Goal: Information Seeking & Learning: Learn about a topic

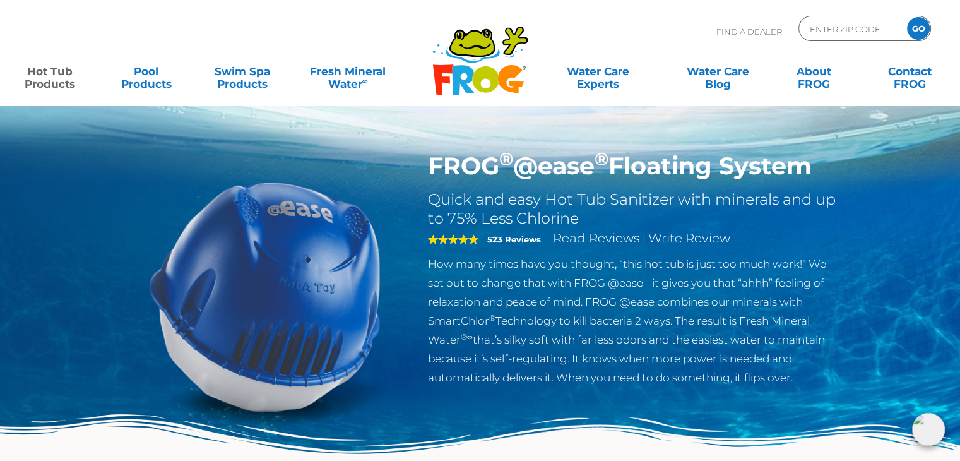
drag, startPoint x: 832, startPoint y: 164, endPoint x: 435, endPoint y: 165, distance: 397.5
click at [435, 165] on h1 "FROG ® @ease ® Floating System" at bounding box center [634, 165] width 412 height 29
drag, startPoint x: 478, startPoint y: 180, endPoint x: 753, endPoint y: 141, distance: 277.3
click at [752, 142] on div "FROG ® @ease ® Floating System Quick and easy Hot Tub Sanitizer with minerals a…" at bounding box center [480, 259] width 960 height 519
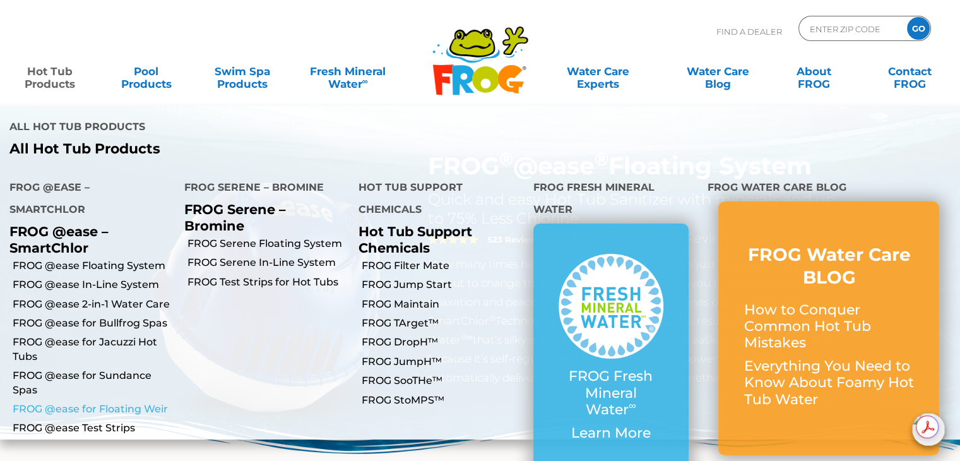
click at [101, 402] on link "FROG @ease for Floating Weir" at bounding box center [94, 409] width 162 height 14
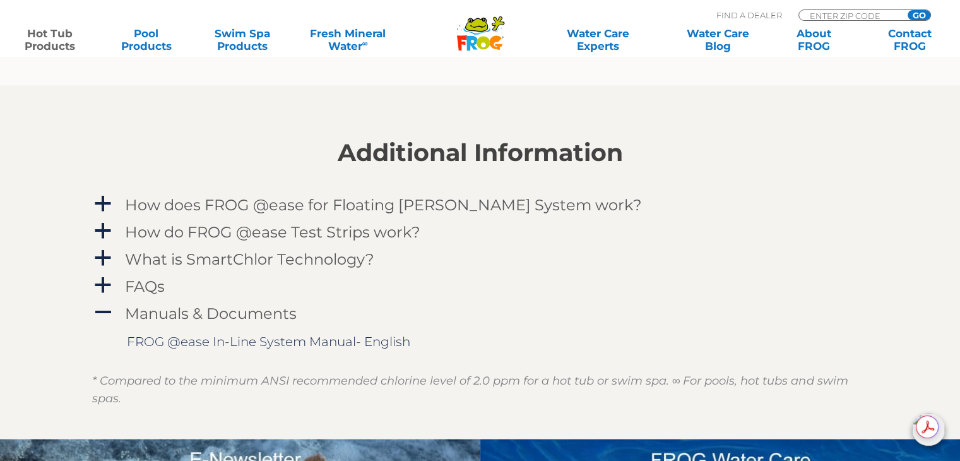
scroll to position [1262, 0]
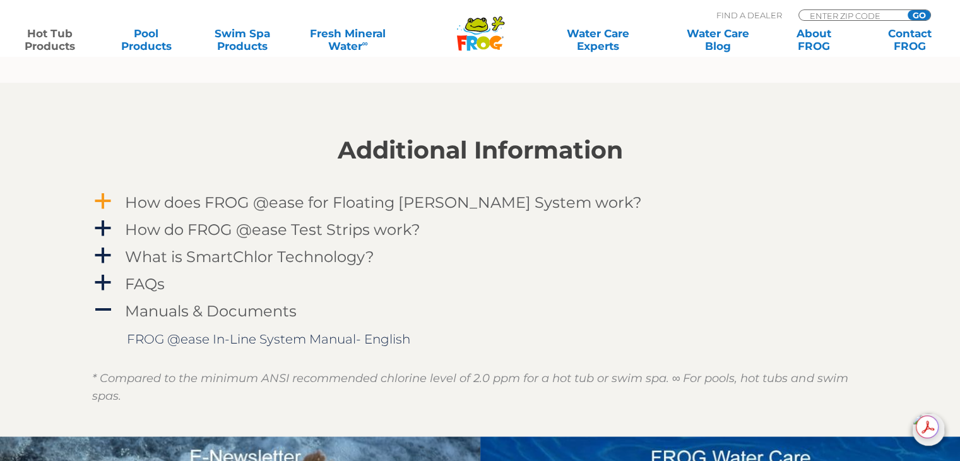
click at [101, 195] on span "a" at bounding box center [102, 201] width 19 height 19
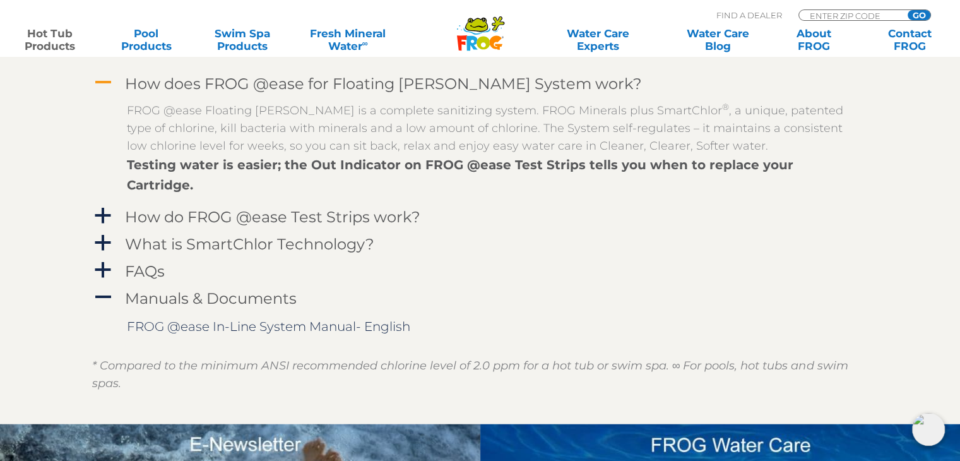
scroll to position [1388, 0]
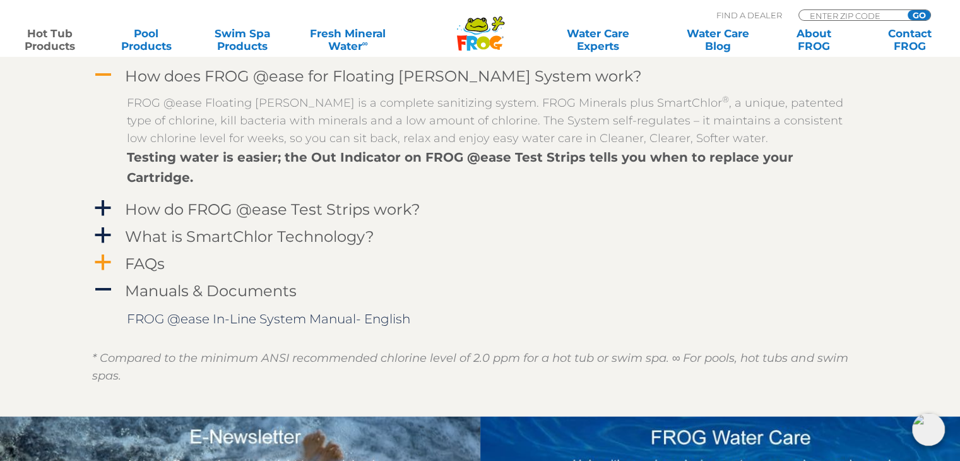
click at [103, 253] on span "a" at bounding box center [102, 262] width 19 height 19
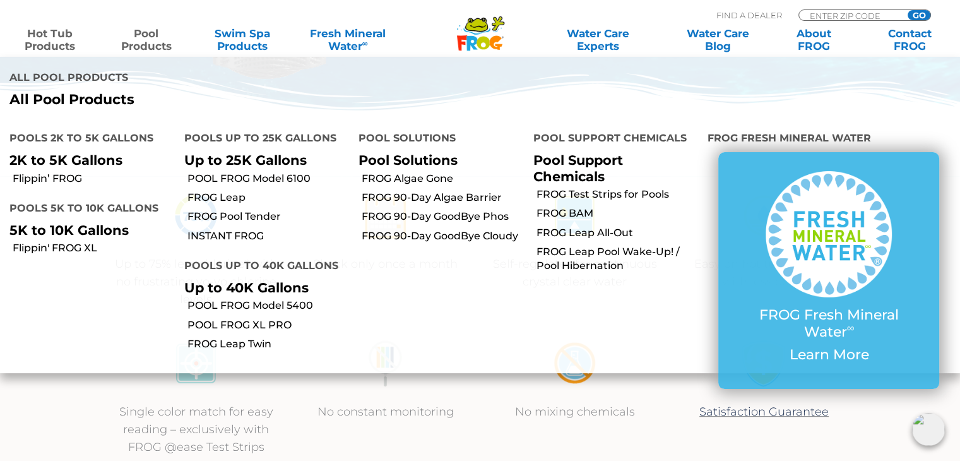
scroll to position [316, 0]
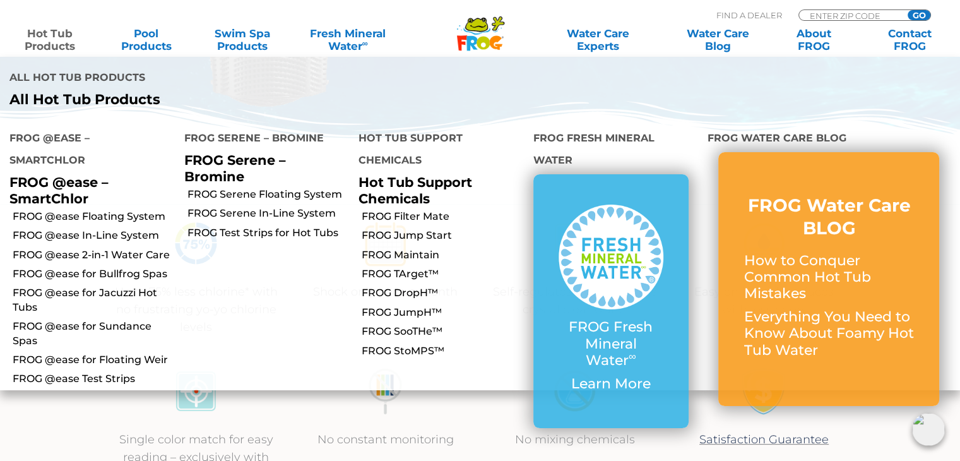
click at [62, 36] on link "Hot Tub Products" at bounding box center [50, 39] width 74 height 25
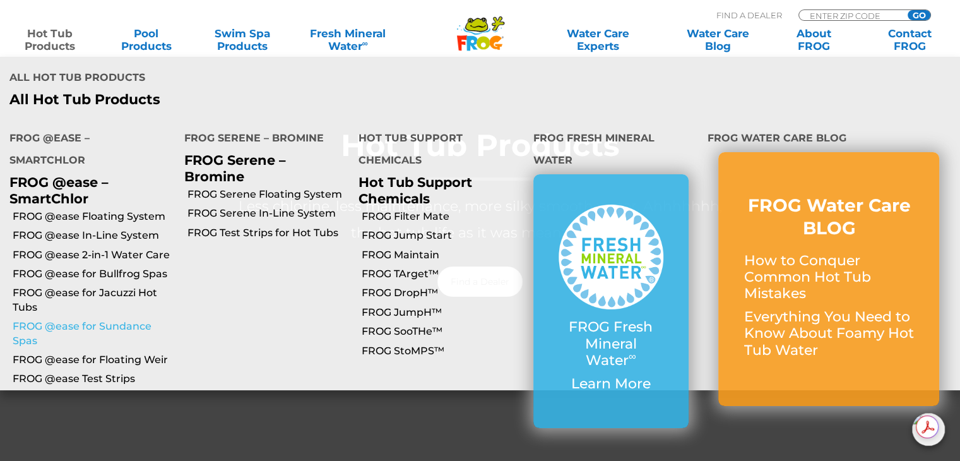
scroll to position [189, 0]
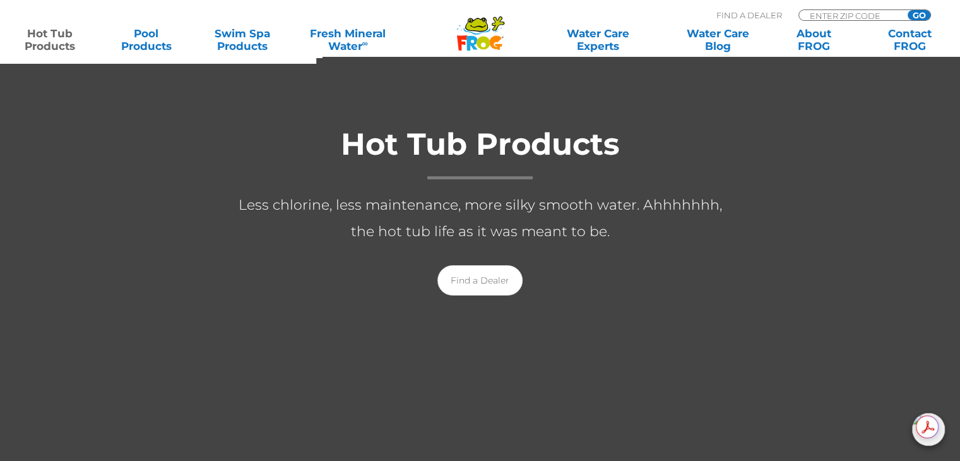
drag, startPoint x: 235, startPoint y: 377, endPoint x: 229, endPoint y: 364, distance: 13.8
click at [235, 372] on div at bounding box center [480, 223] width 960 height 614
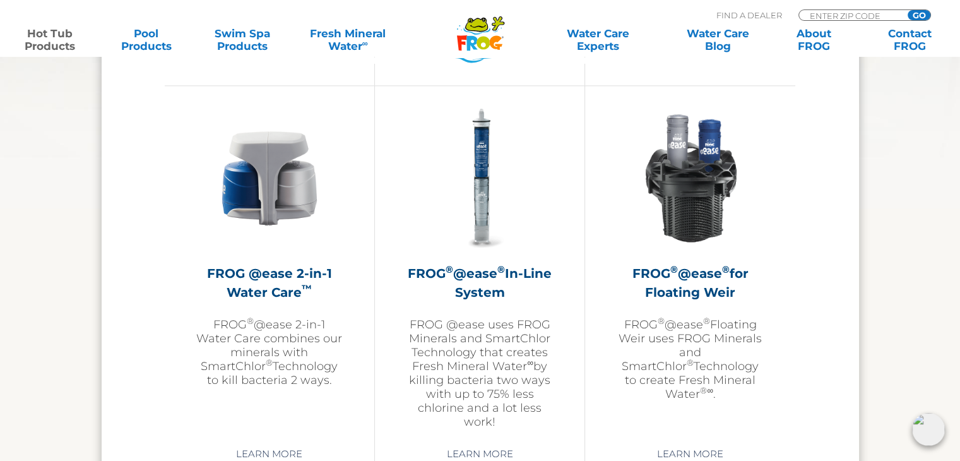
scroll to position [1830, 0]
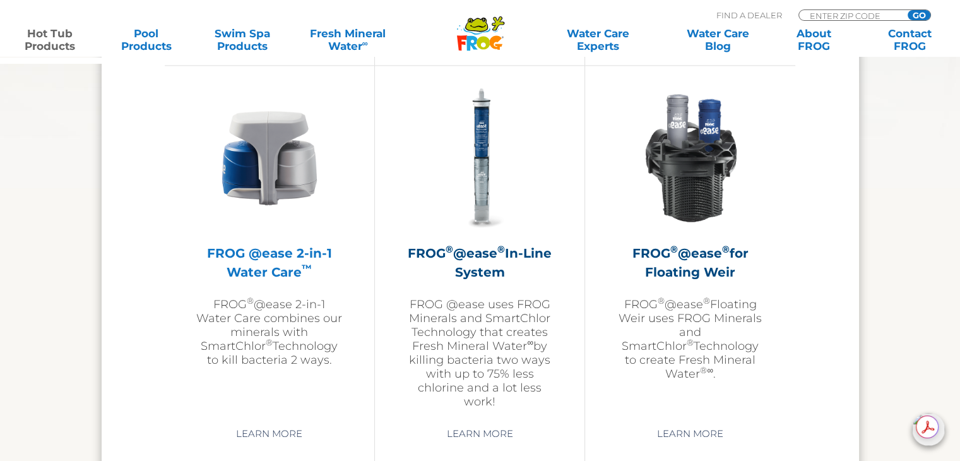
click at [284, 278] on h2 "FROG @ease 2-in-1 Water Care ™" at bounding box center [269, 263] width 146 height 38
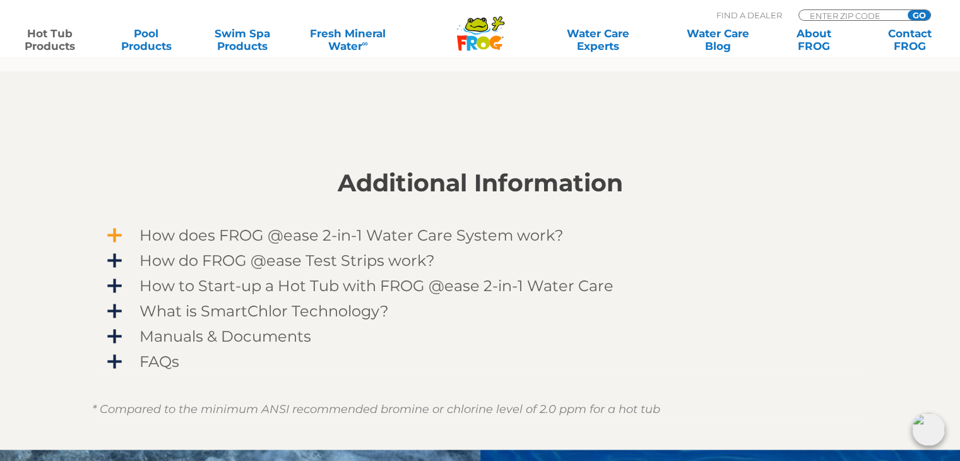
scroll to position [947, 0]
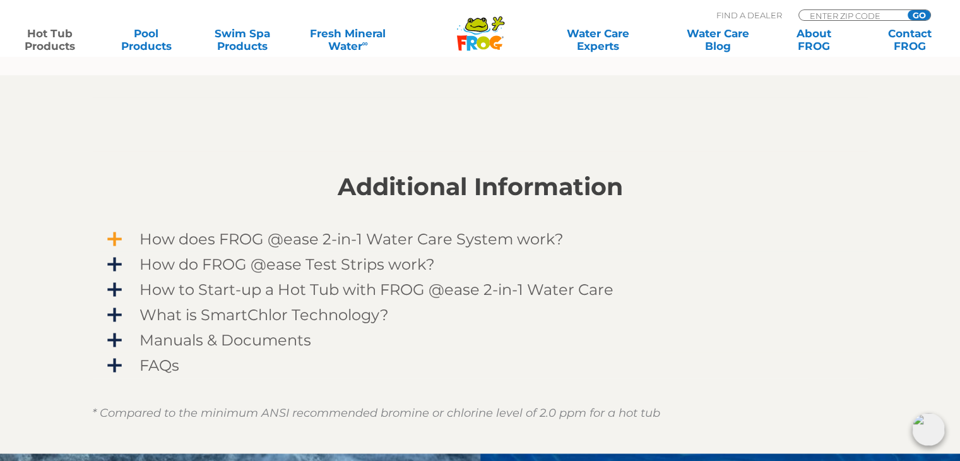
click at [121, 234] on span "How does FROG @ease 2-in-1 Water Care System work?" at bounding box center [488, 238] width 735 height 17
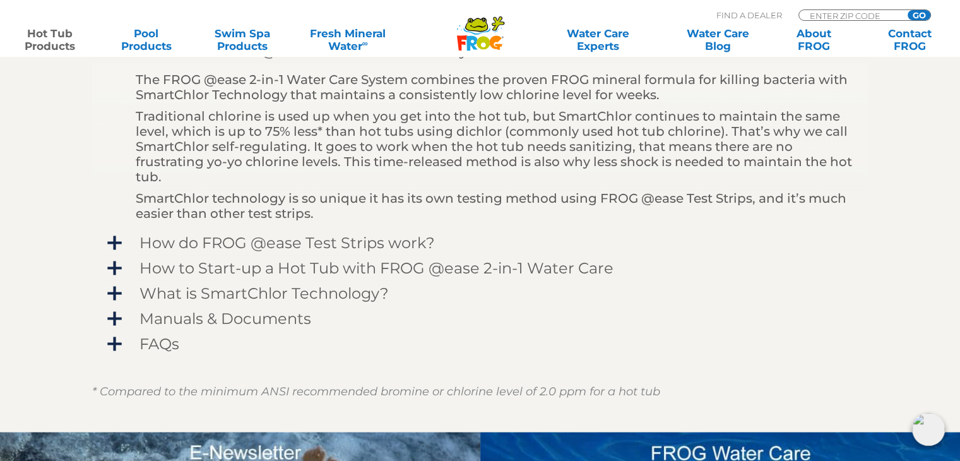
scroll to position [1136, 0]
click at [121, 264] on span "How to Start-up a Hot Tub with FROG @ease 2-in-1 Water Care" at bounding box center [488, 267] width 735 height 17
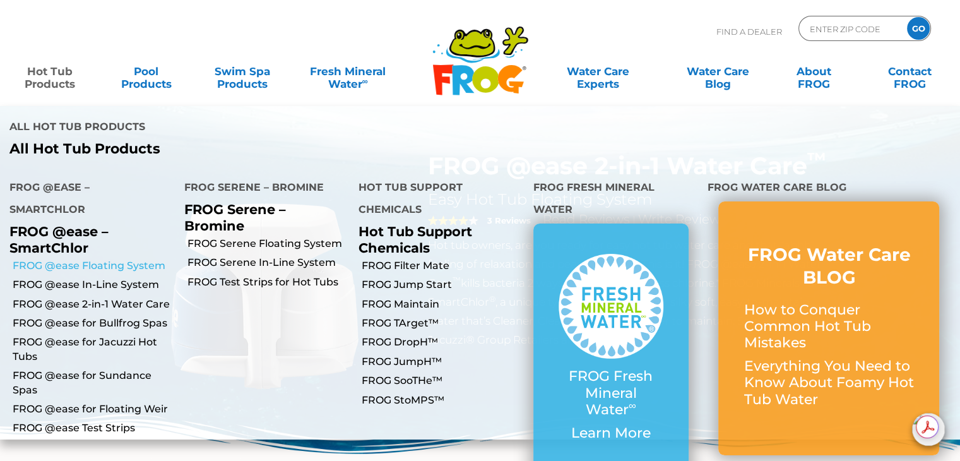
click at [122, 259] on link "FROG @ease Floating System" at bounding box center [94, 266] width 162 height 14
